Goal: Transaction & Acquisition: Purchase product/service

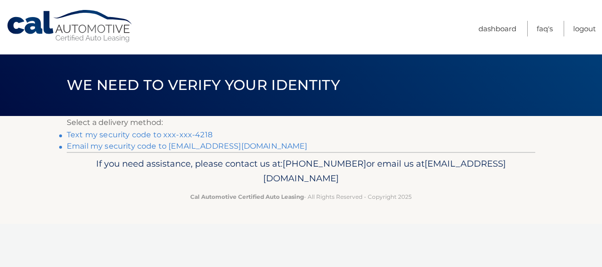
click at [196, 134] on link "Text my security code to xxx-xxx-4218" at bounding box center [140, 134] width 146 height 9
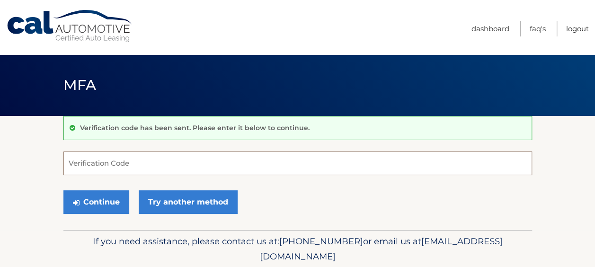
click at [139, 168] on input "Verification Code" at bounding box center [297, 163] width 469 height 24
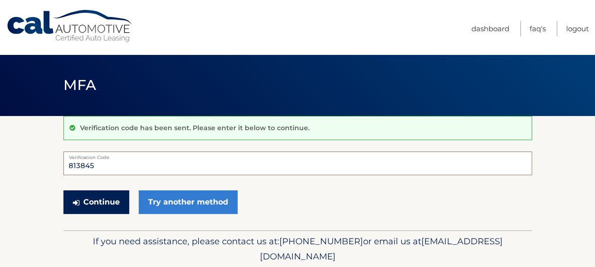
type input "813845"
click at [106, 203] on button "Continue" at bounding box center [96, 202] width 66 height 24
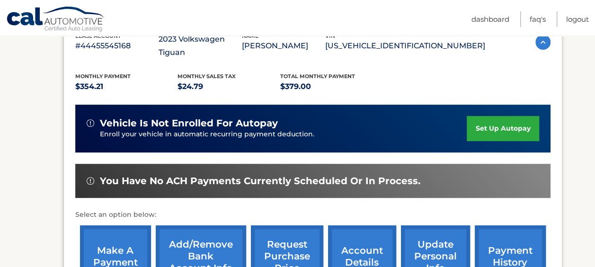
scroll to position [189, 0]
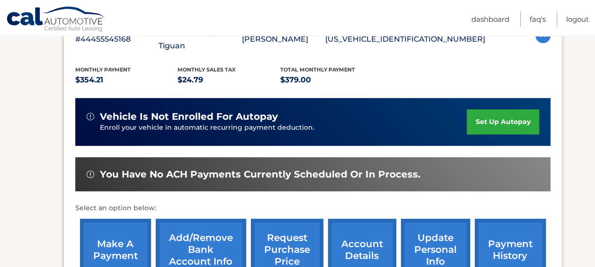
click at [124, 228] on link "make a payment" at bounding box center [115, 250] width 71 height 62
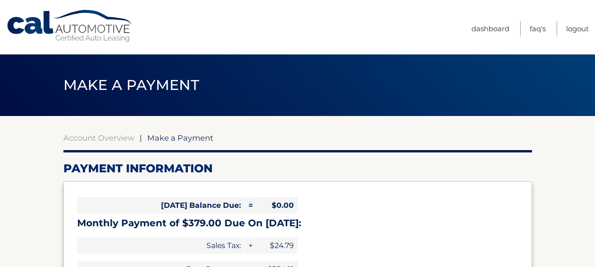
select select "OTYzMWNhZjQtMTk4OS00OWQ0LWIxNTQtZjRkNGRkNWJiZjlj"
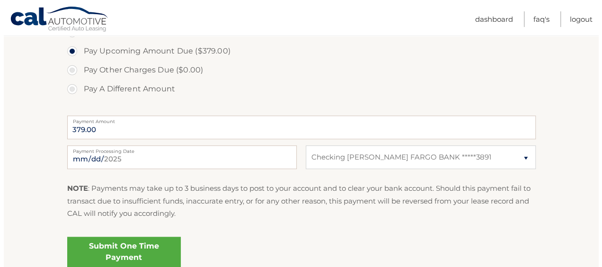
scroll to position [379, 0]
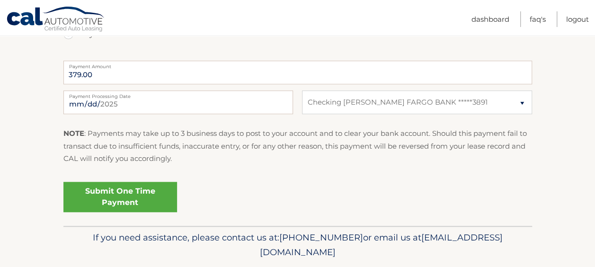
click at [86, 187] on link "Submit One Time Payment" at bounding box center [120, 197] width 114 height 30
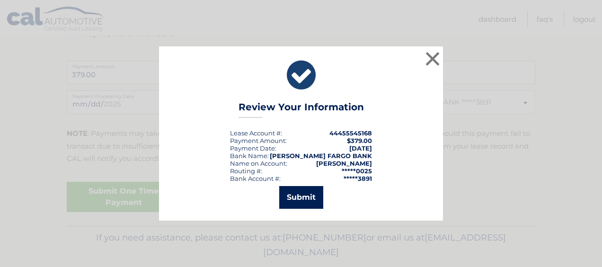
click at [307, 194] on button "Submit" at bounding box center [301, 197] width 44 height 23
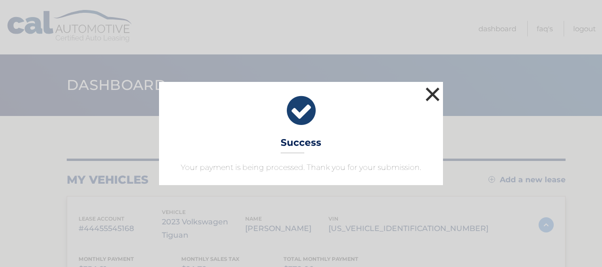
click at [436, 92] on button "×" at bounding box center [432, 94] width 19 height 19
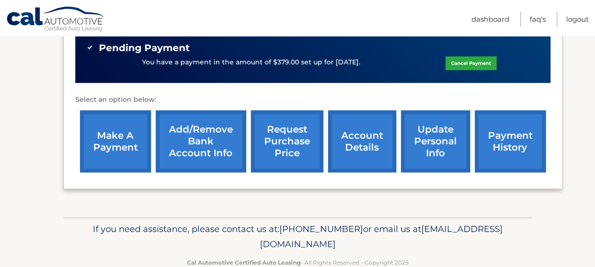
scroll to position [324, 0]
